Goal: Communication & Community: Answer question/provide support

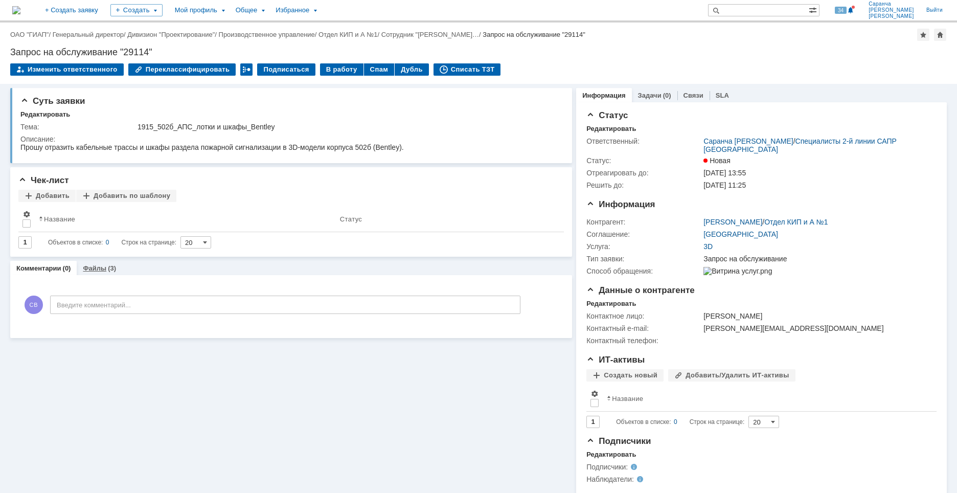
click at [93, 268] on link "Файлы" at bounding box center [95, 268] width 24 height 8
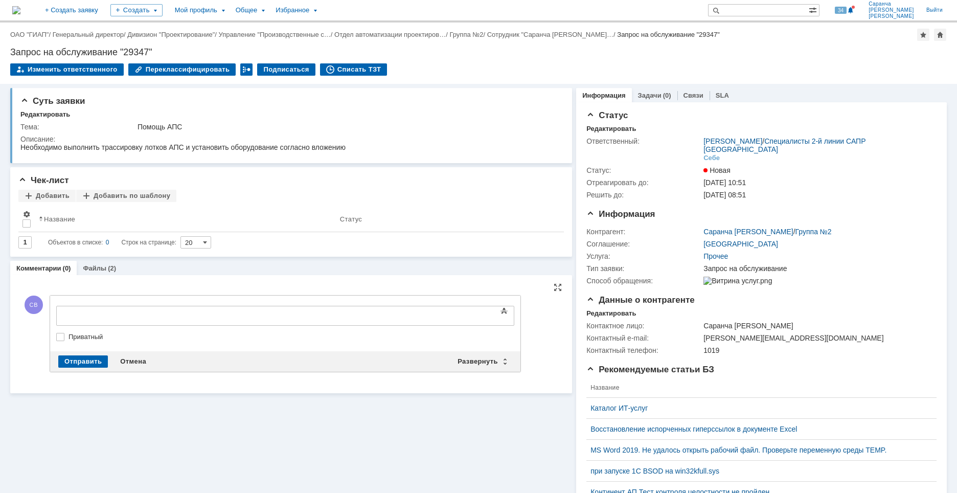
click at [155, 319] on body at bounding box center [139, 314] width 153 height 17
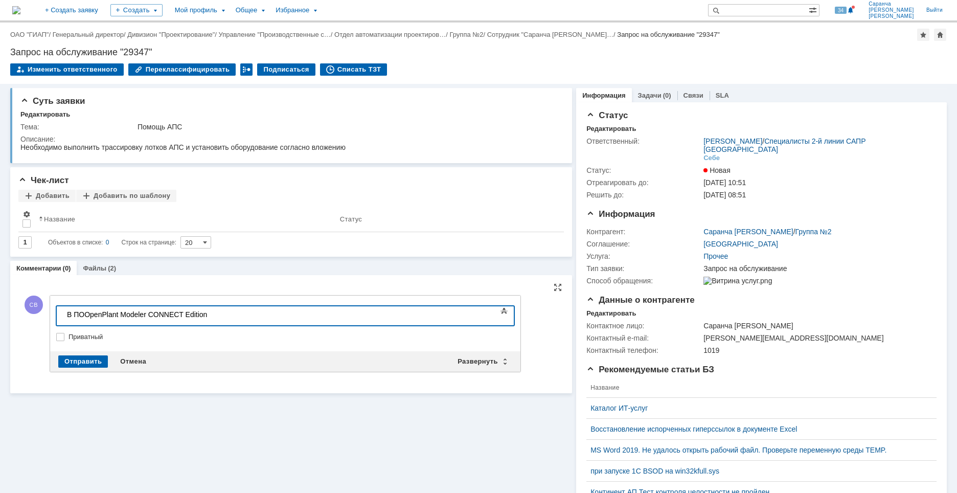
scroll to position [325, 4]
click at [82, 359] on div "Отправить" at bounding box center [83, 361] width 50 height 12
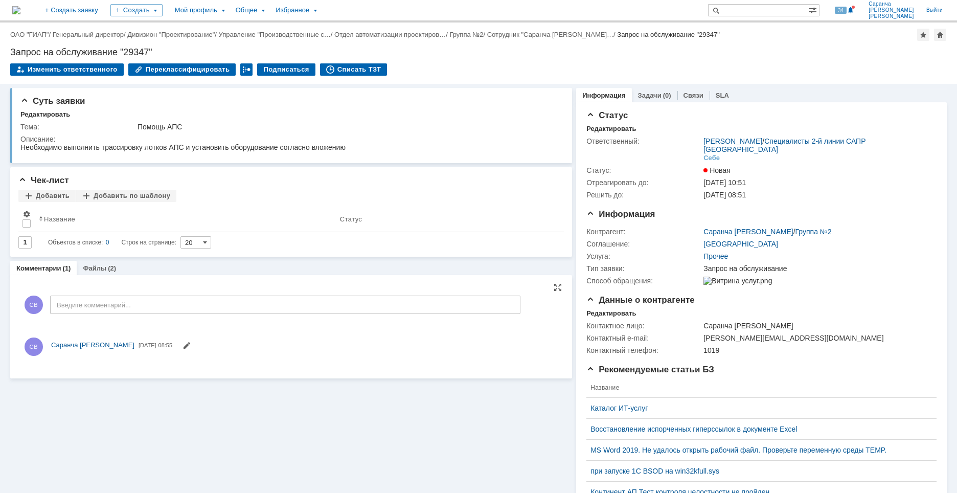
scroll to position [0, 0]
